Goal: Task Accomplishment & Management: Manage account settings

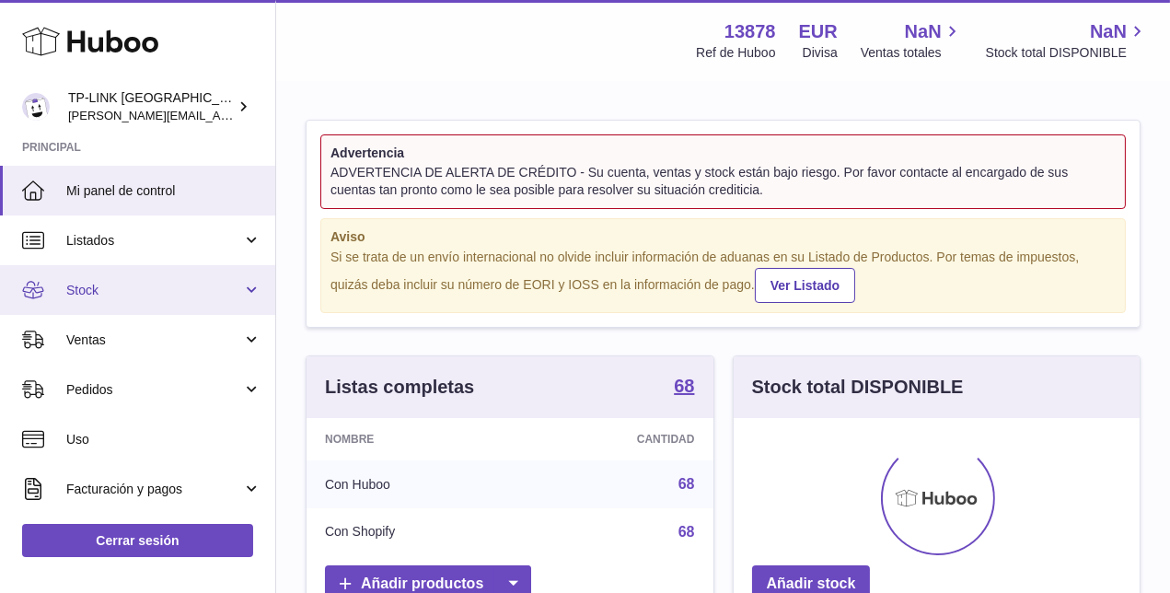
click at [241, 293] on link "Stock" at bounding box center [137, 290] width 275 height 50
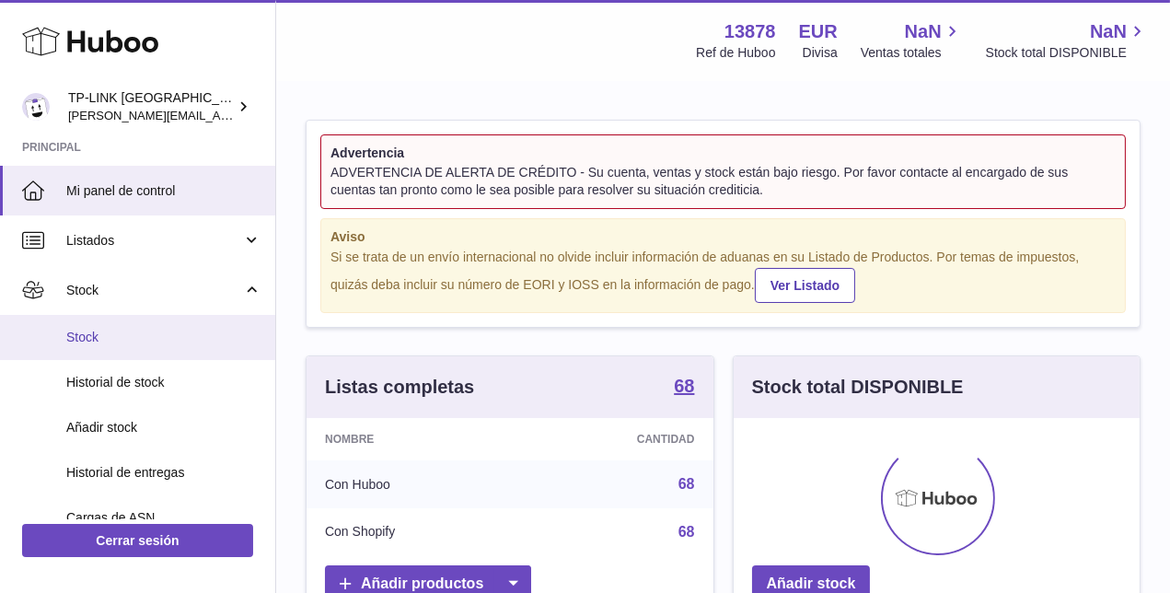
click at [137, 343] on span "Stock" at bounding box center [163, 337] width 195 height 17
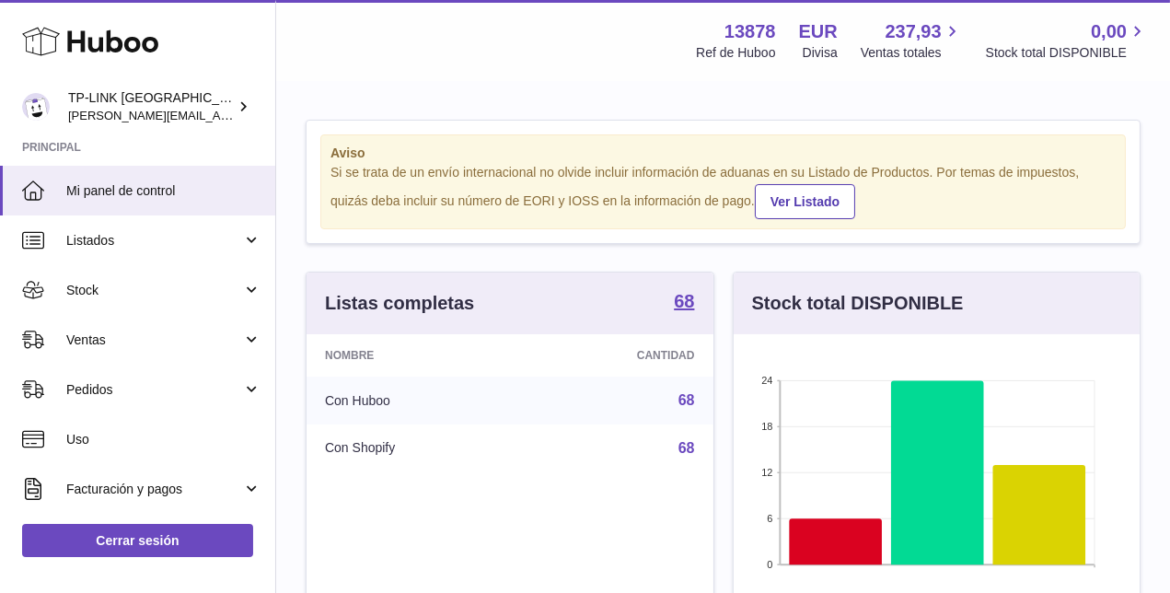
scroll to position [286, 415]
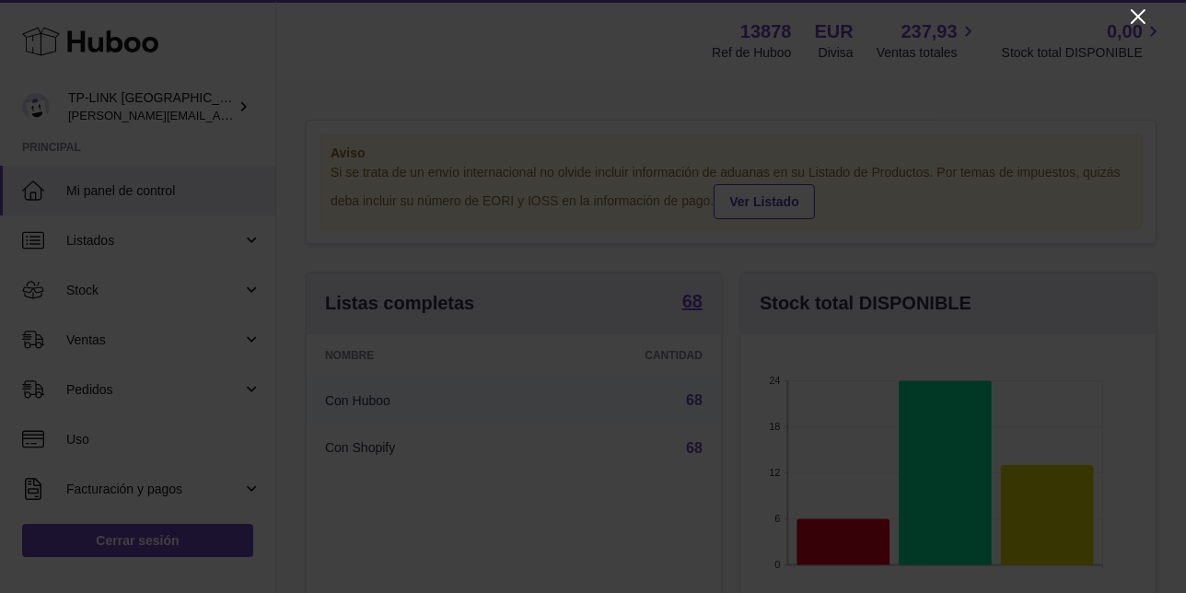
click at [1138, 14] on icon "Close" at bounding box center [1138, 17] width 22 height 22
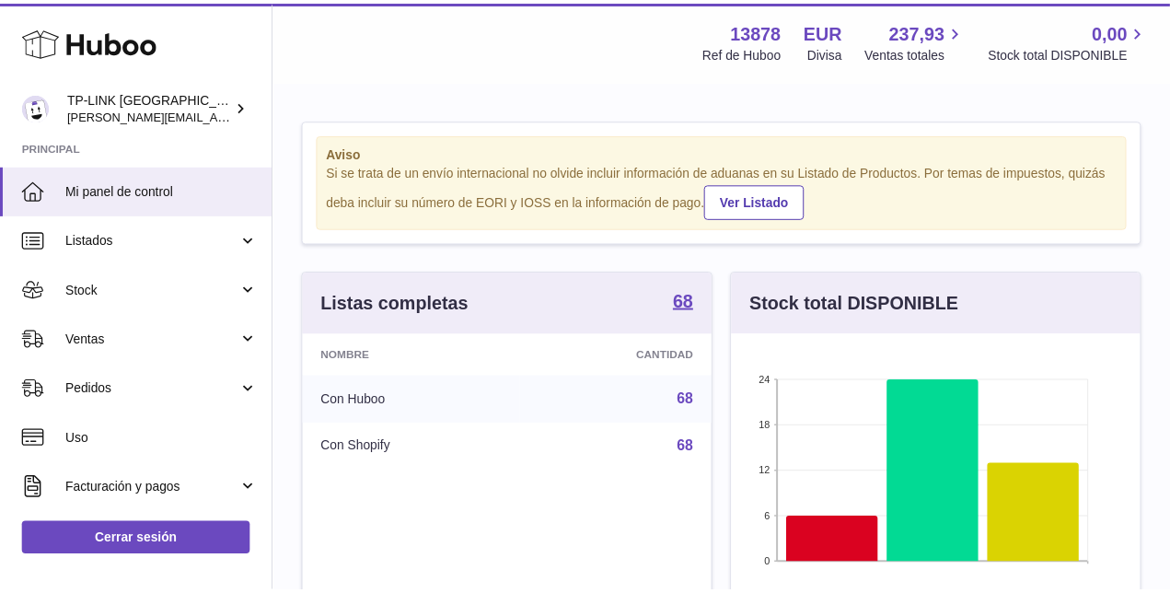
scroll to position [920401, 920281]
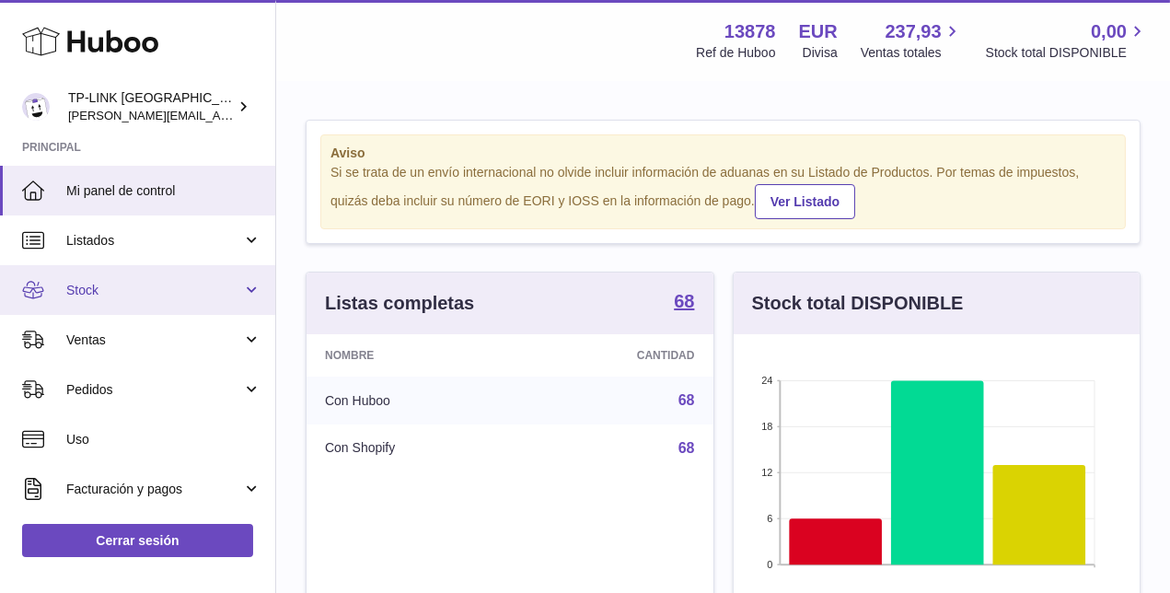
click at [241, 288] on link "Stock" at bounding box center [137, 290] width 275 height 50
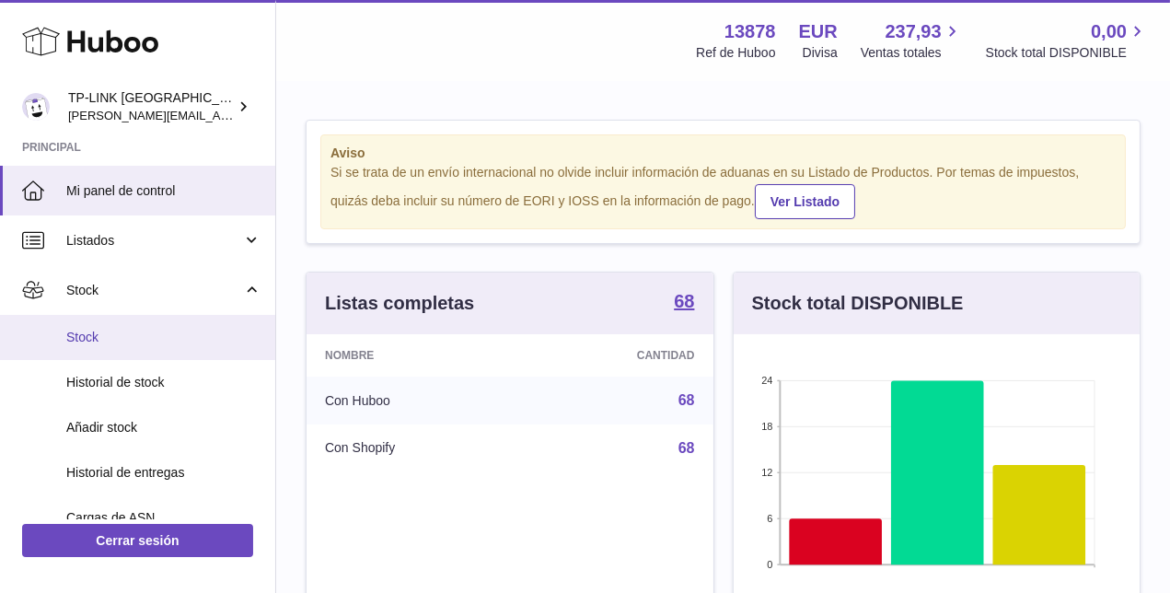
click at [110, 338] on span "Stock" at bounding box center [163, 337] width 195 height 17
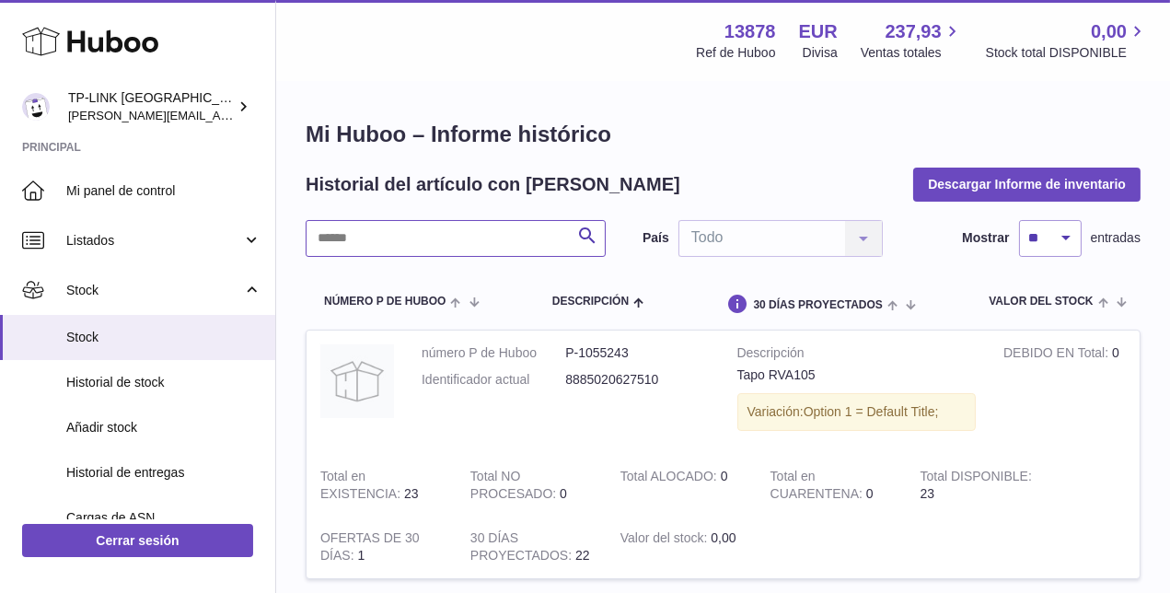
click at [468, 240] on input "text" at bounding box center [456, 238] width 300 height 37
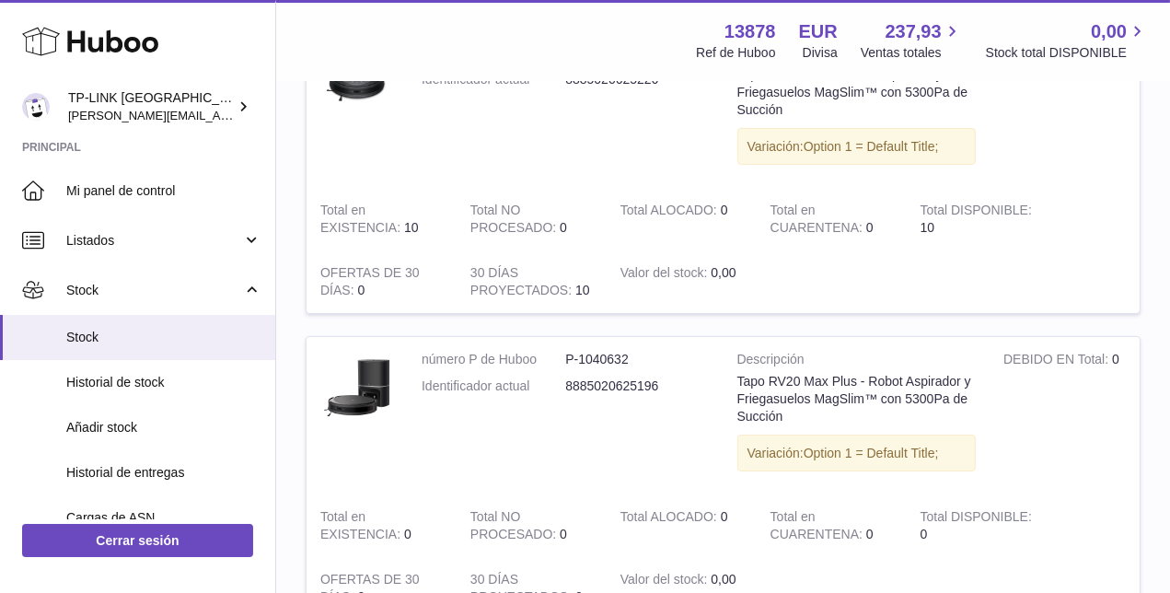
scroll to position [307, 0]
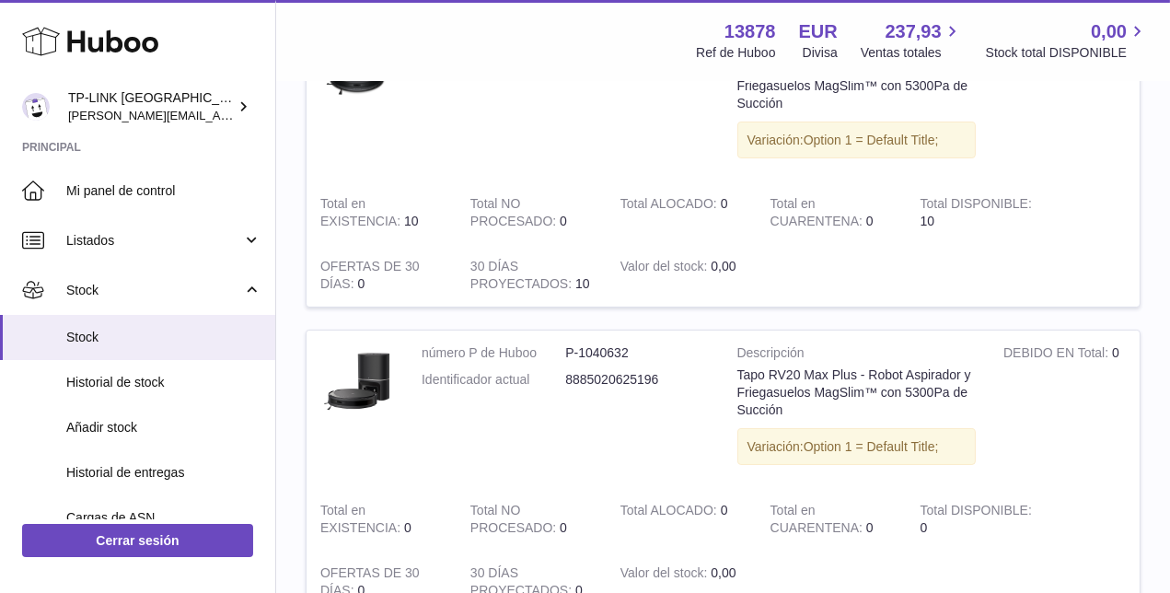
type input "****"
